Goal: Find contact information: Find contact information

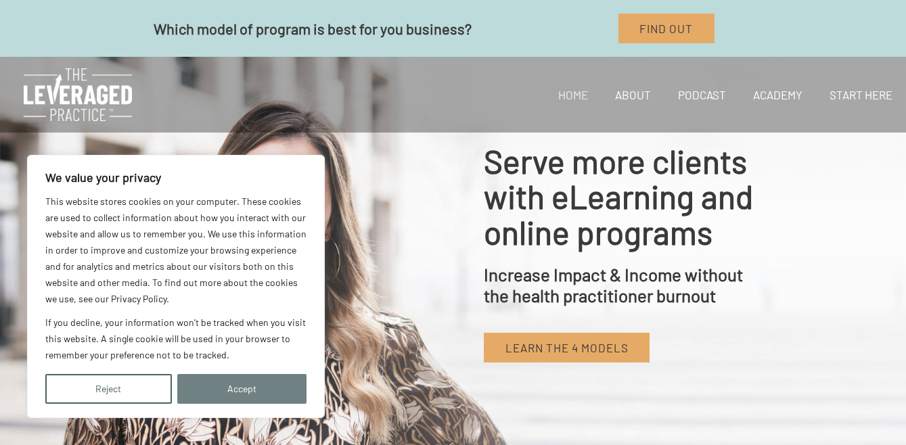
click at [213, 384] on button "Accept" at bounding box center [242, 389] width 130 height 30
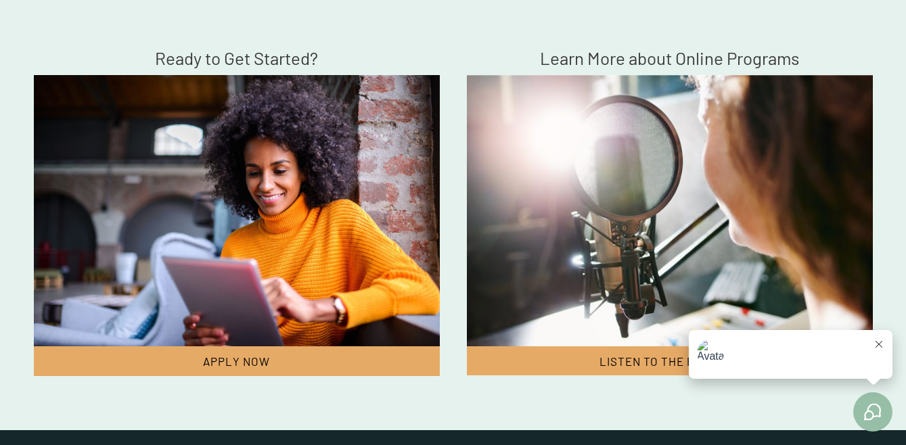
scroll to position [3693, 0]
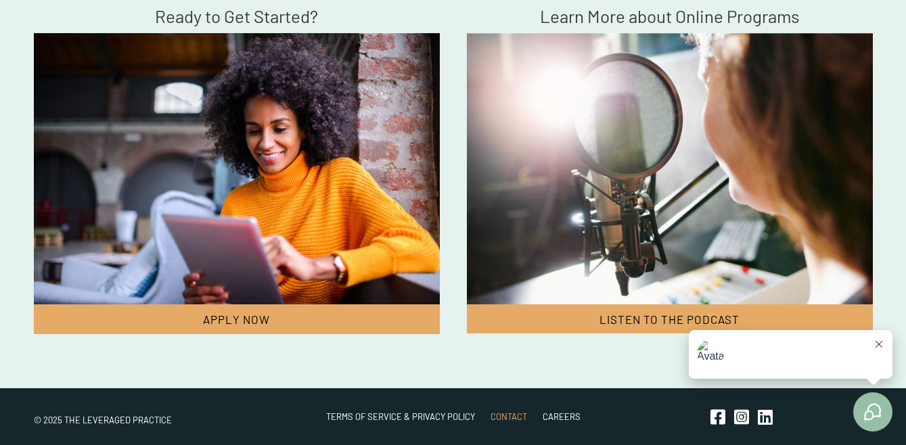
click at [507, 415] on link "Contact" at bounding box center [509, 416] width 37 height 11
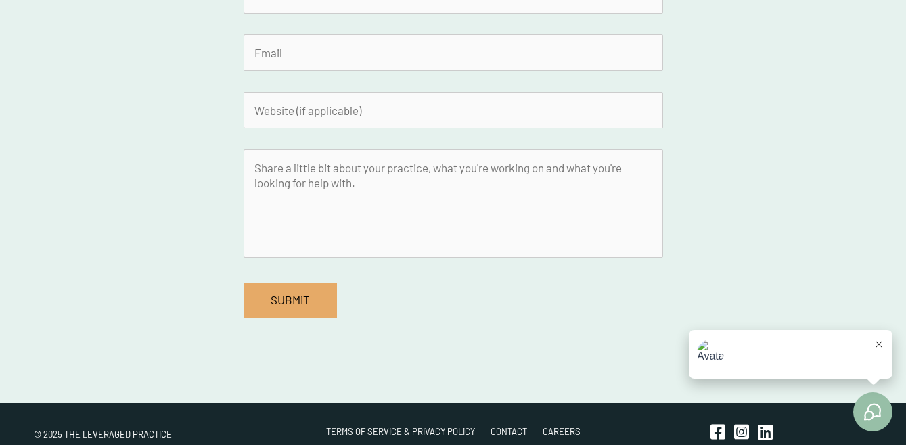
scroll to position [430, 0]
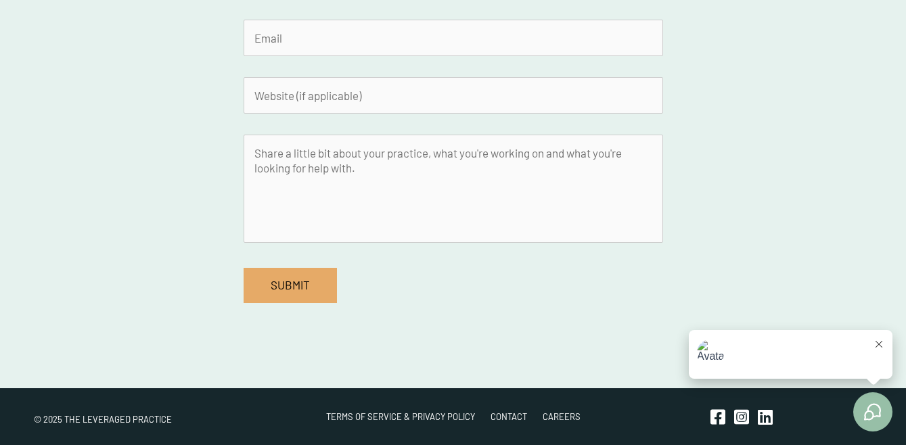
click at [726, 202] on div "Contact Name * Email * Website (if applicable) Message Email This field is for …" at bounding box center [453, 122] width 906 height 531
